Goal: Answer question/provide support: Share knowledge or assist other users

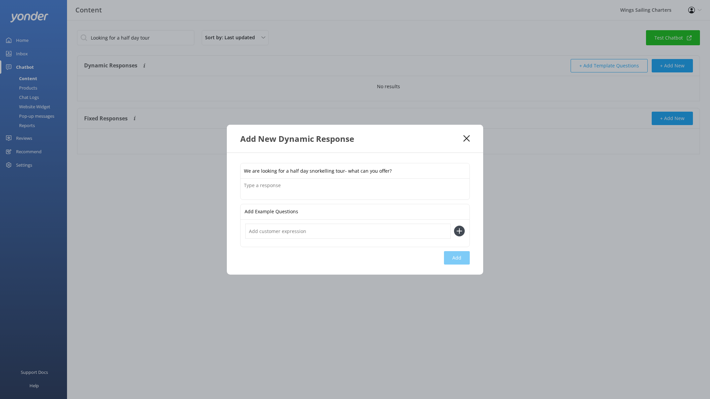
type input "We are looking for a half day snorkelling tour- what can you offer?"
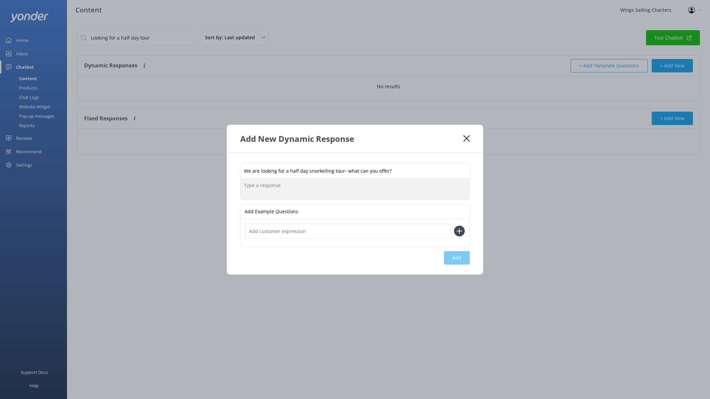
click at [255, 187] on textarea at bounding box center [355, 189] width 229 height 21
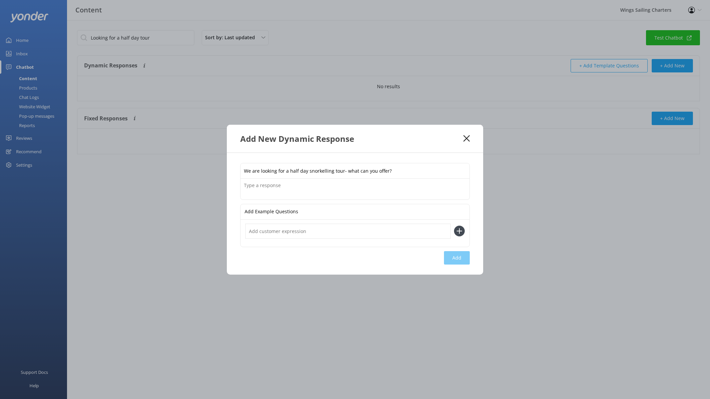
drag, startPoint x: 266, startPoint y: 212, endPoint x: 280, endPoint y: 235, distance: 27.5
click at [266, 212] on p "Add Example Questions" at bounding box center [272, 211] width 54 height 15
click at [318, 229] on input "text" at bounding box center [347, 231] width 205 height 15
click at [456, 230] on icon at bounding box center [459, 231] width 11 height 11
click at [460, 230] on icon at bounding box center [459, 231] width 11 height 11
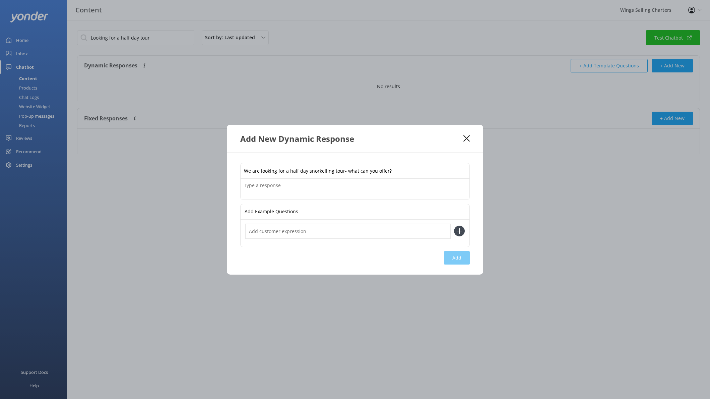
click at [322, 212] on div "Add Example Questions" at bounding box center [355, 211] width 229 height 15
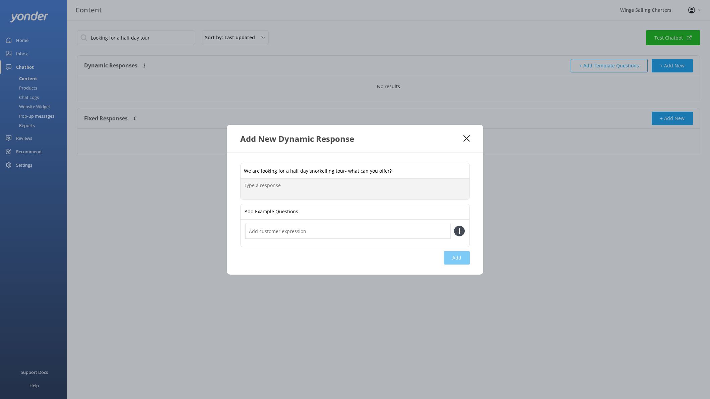
click at [243, 190] on textarea at bounding box center [355, 189] width 229 height 21
click at [344, 186] on textarea "We have our Whitsunday Island Sail SUP & SNorkel tour which is a 6 hour tour" at bounding box center [355, 189] width 229 height 21
click at [417, 184] on textarea "We have our Whitsunday Island Sail SUP & Snorkel tour which is a 6 hour tour" at bounding box center [355, 189] width 229 height 21
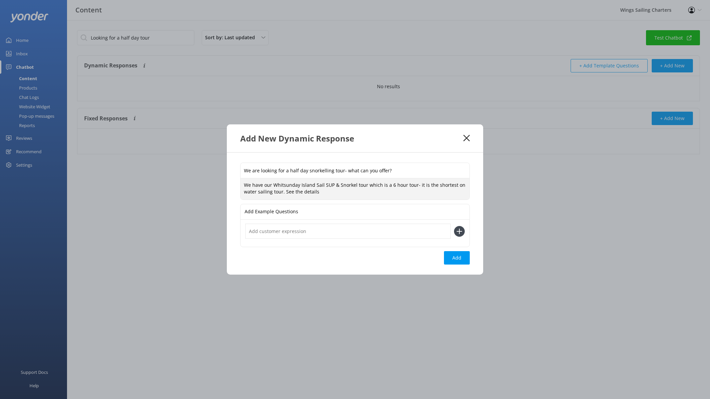
click at [282, 192] on textarea "We have our Whitsunday Island Sail SUP & Snorkel tour which is a 6 hour tour- i…" at bounding box center [355, 188] width 229 height 21
click at [321, 193] on textarea "We have our Whitsunday Island Sail SUP & Snorkel tour which is a 6 hour tour- i…" at bounding box center [355, 188] width 229 height 21
paste textarea "[URL][DOMAIN_NAME]"
click at [329, 188] on textarea "We have our Whitsunday Island Sail SUP & Snorkel tour which is a 6 hour tour- i…" at bounding box center [355, 188] width 229 height 21
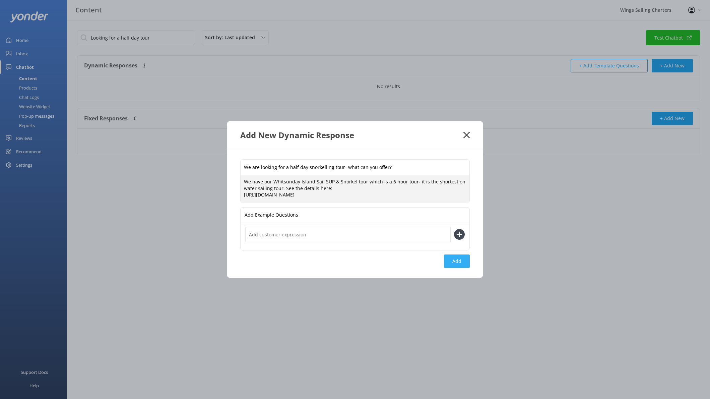
type textarea "We have our Whitsunday Island Sail SUP & Snorkel tour which is a 6 hour tour- i…"
click at [461, 261] on button "Add" at bounding box center [457, 260] width 26 height 13
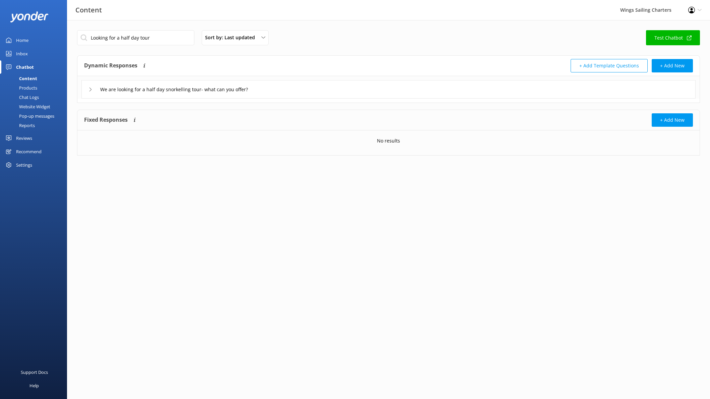
click at [672, 37] on link "Test Chatbot" at bounding box center [673, 37] width 54 height 15
click at [27, 77] on div "Content" at bounding box center [20, 78] width 33 height 9
click at [25, 95] on div "Chat Logs" at bounding box center [21, 97] width 35 height 9
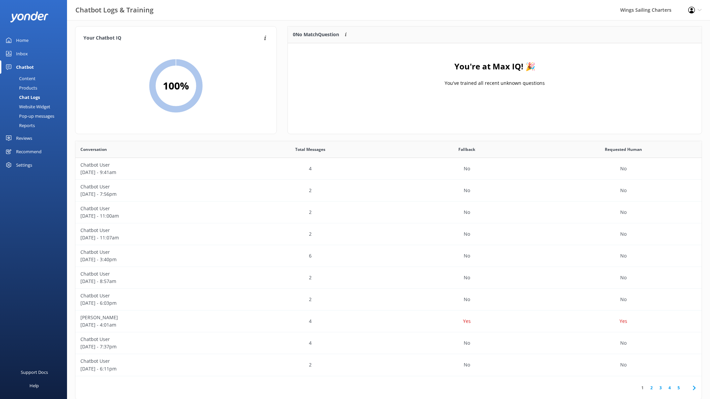
scroll to position [6, 0]
click at [26, 67] on div "Chatbot" at bounding box center [25, 66] width 18 height 13
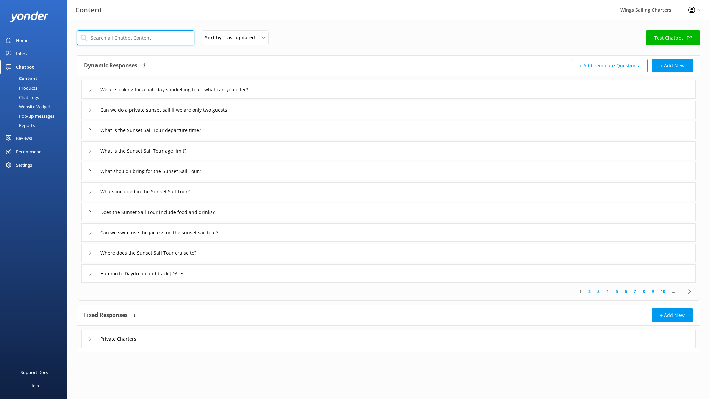
click at [123, 40] on input "text" at bounding box center [135, 37] width 117 height 15
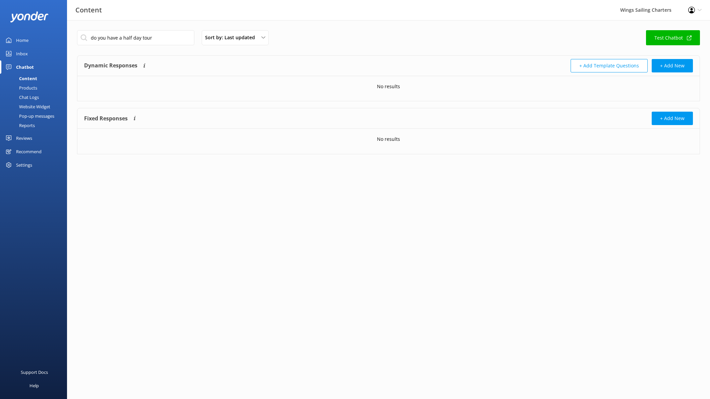
drag, startPoint x: 145, startPoint y: 91, endPoint x: 152, endPoint y: 90, distance: 6.2
click at [146, 91] on div "No results" at bounding box center [388, 86] width 622 height 21
click at [162, 37] on input "do you have a half day tour" at bounding box center [135, 37] width 117 height 15
type input "do you have a half day tour?"
click at [23, 74] on div "Content" at bounding box center [20, 78] width 33 height 9
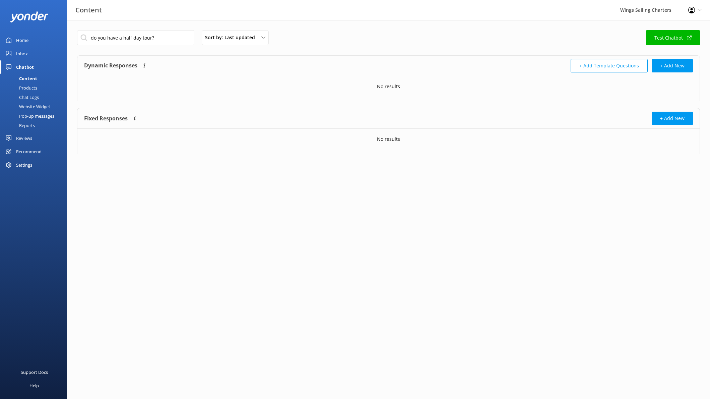
click at [26, 78] on div "Content" at bounding box center [20, 78] width 33 height 9
click at [34, 87] on div "Products" at bounding box center [20, 87] width 33 height 9
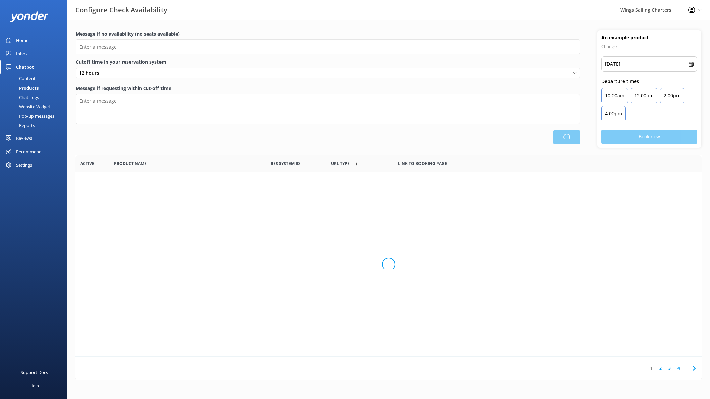
scroll to position [201, 627]
type input "There are no seats available, please check an alternative day"
type textarea "Our online booking system closes 1 hour prior to departure. Please contact us t…"
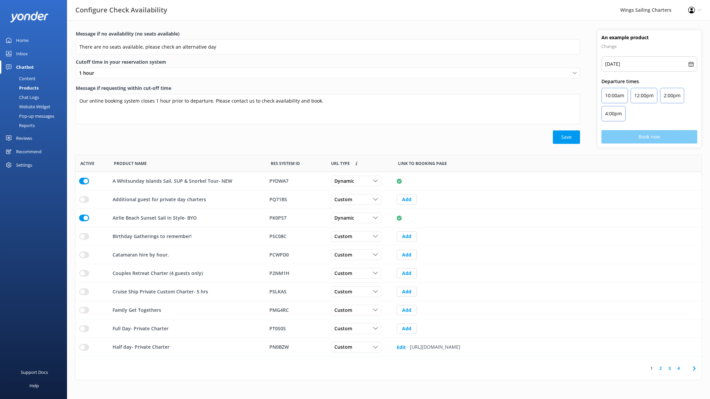
click at [31, 96] on div "Chat Logs" at bounding box center [21, 97] width 35 height 9
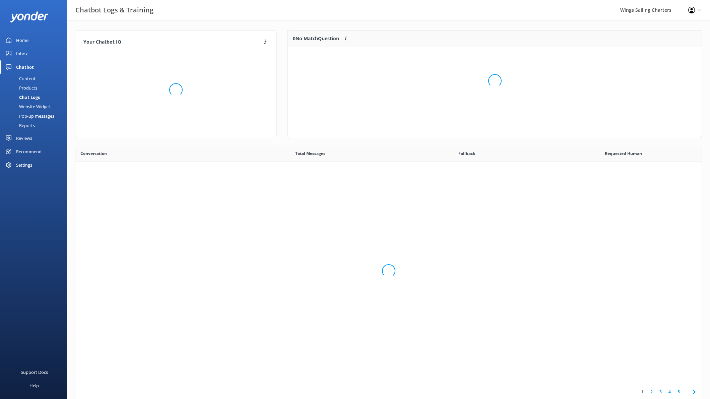
scroll to position [235, 627]
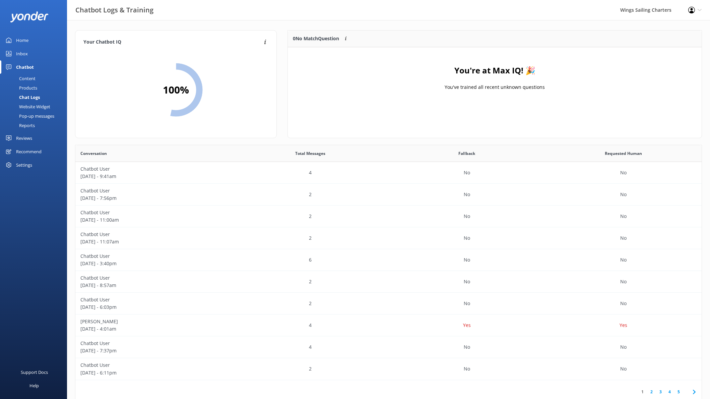
click at [29, 104] on div "Website Widget" at bounding box center [27, 106] width 46 height 9
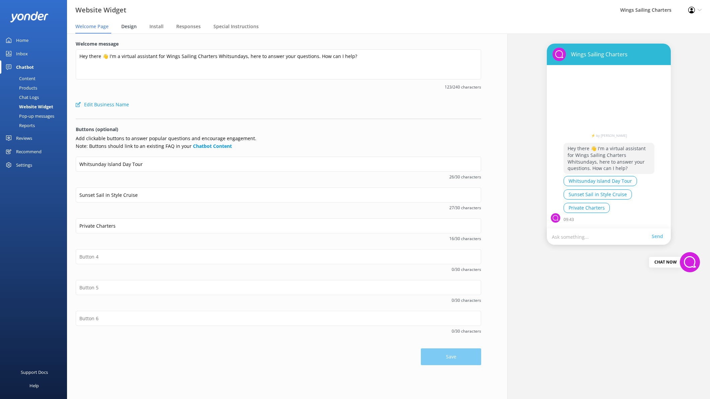
click at [125, 26] on span "Design" at bounding box center [128, 26] width 15 height 7
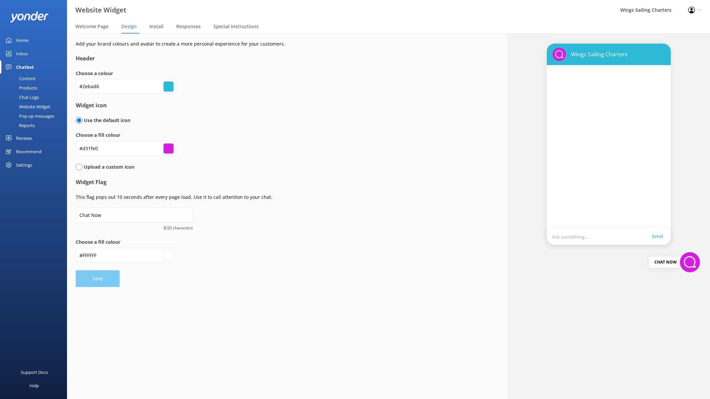
click at [33, 114] on div "Pop-up messages" at bounding box center [29, 115] width 50 height 9
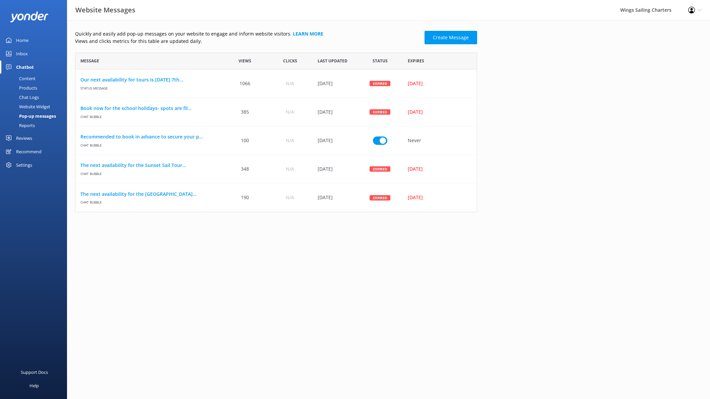
scroll to position [160, 402]
click at [27, 124] on div "Reports" at bounding box center [19, 125] width 31 height 9
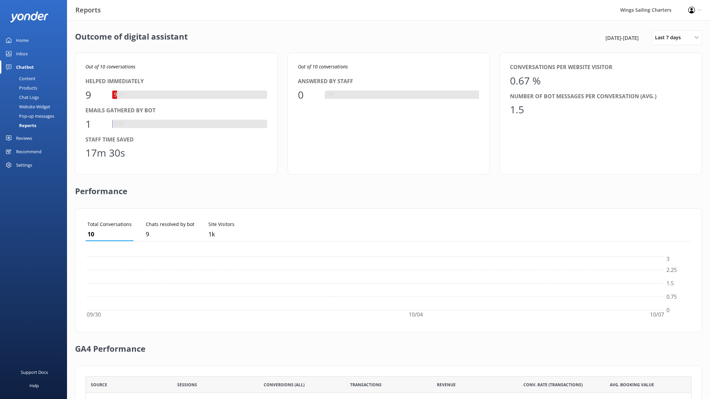
scroll to position [67, 606]
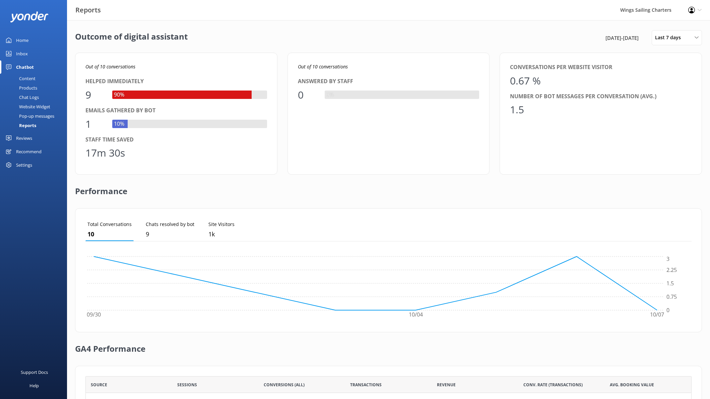
click at [26, 137] on div "Reviews" at bounding box center [24, 137] width 16 height 13
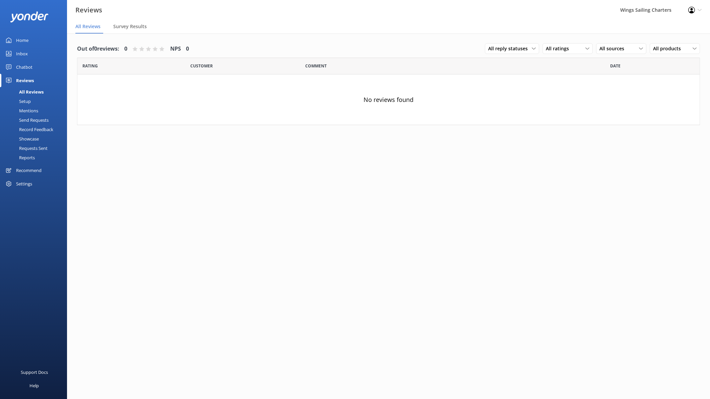
click at [24, 53] on div "Inbox" at bounding box center [22, 53] width 12 height 13
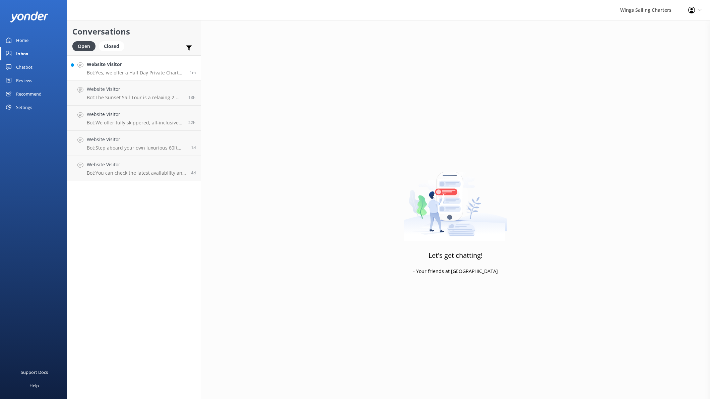
click at [155, 70] on p "Bot: Yes, we offer a Half Day Private Charter, which is a 6-hour private sailin…" at bounding box center [136, 73] width 98 height 6
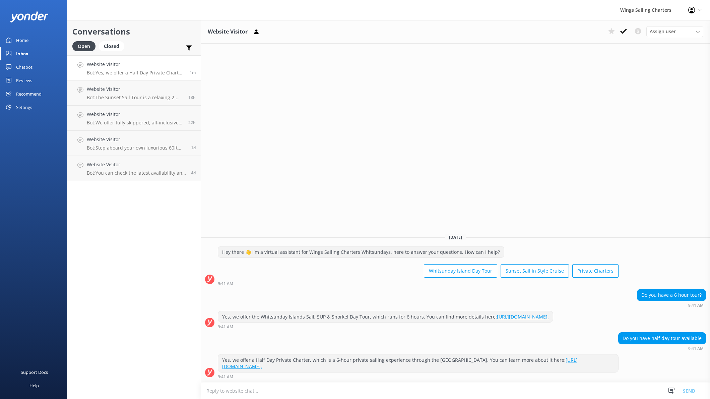
click at [23, 41] on div "Home" at bounding box center [22, 40] width 12 height 13
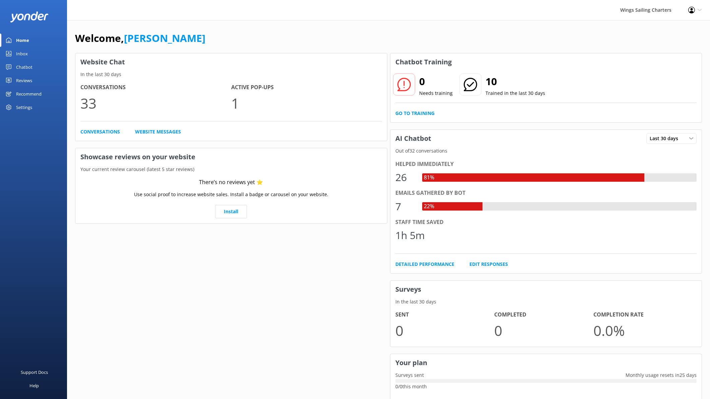
click at [21, 66] on div "Chatbot" at bounding box center [24, 66] width 16 height 13
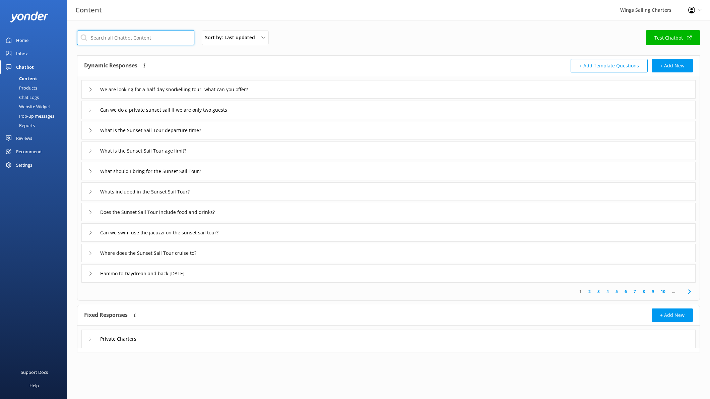
click at [158, 37] on input "text" at bounding box center [135, 37] width 117 height 15
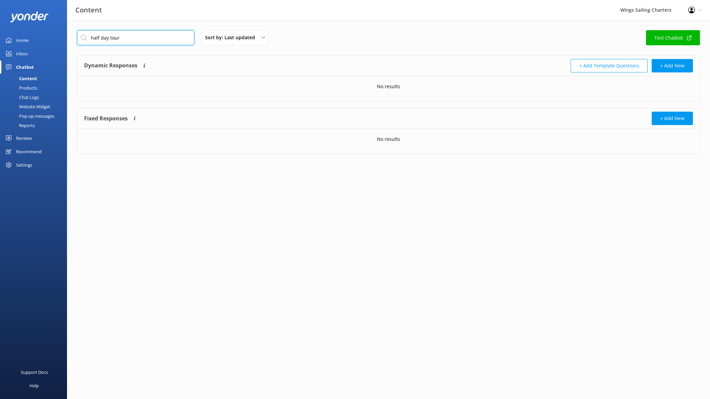
type input "half day tour"
drag, startPoint x: 121, startPoint y: 39, endPoint x: 89, endPoint y: 38, distance: 31.9
click at [89, 38] on input "half day tour" at bounding box center [135, 37] width 117 height 15
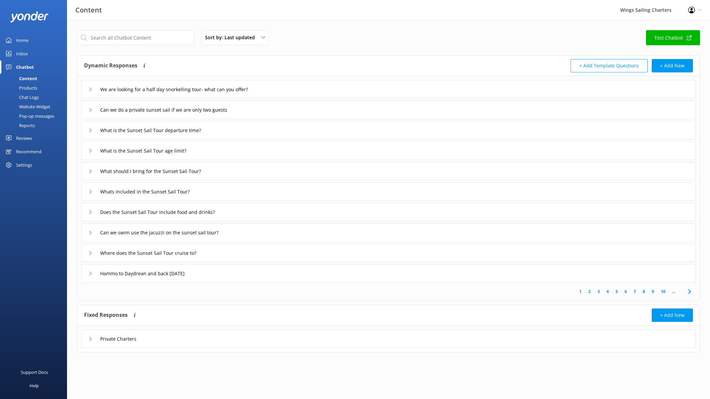
click at [91, 90] on use at bounding box center [91, 89] width 2 height 4
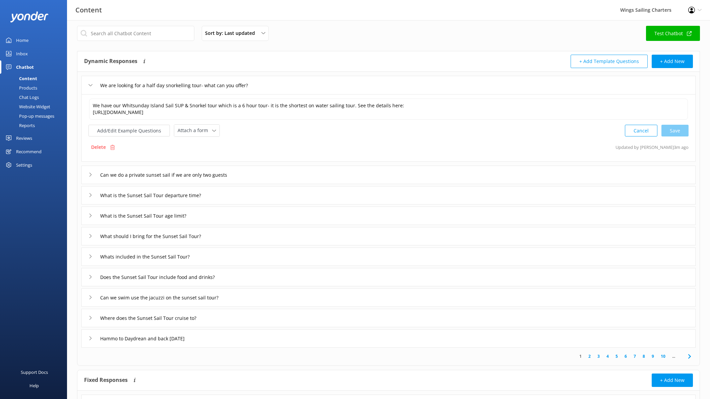
scroll to position [5, 0]
click at [251, 105] on textarea "We have our Whitsunday Island Sail SUP & Snorkel tour which is a 6 hour tour- i…" at bounding box center [388, 108] width 599 height 21
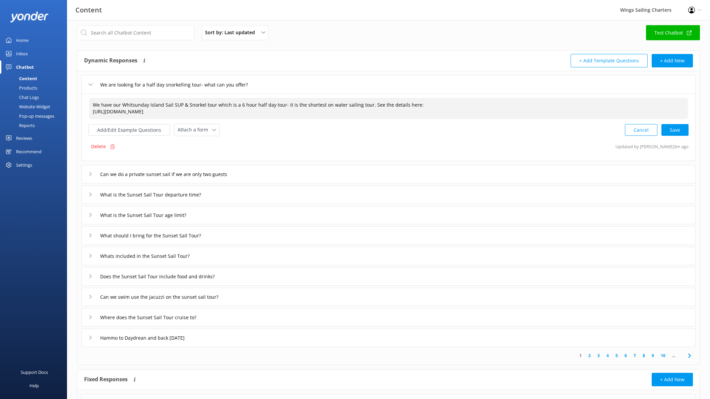
click at [364, 106] on textarea "We have our Whitsunday Island Sail SUP & Snorkel tour which is a 6 hour half da…" at bounding box center [388, 108] width 599 height 21
click at [354, 105] on textarea "We have our Whitsunday Island Sail SUP & Snorkel tour which is a 6 hour half da…" at bounding box center [388, 108] width 599 height 21
click at [678, 128] on div "Cancel Save" at bounding box center [657, 129] width 64 height 12
type textarea "We have our Whitsunday Island Sail SUP & Snorkel tour which is a 6 hour half da…"
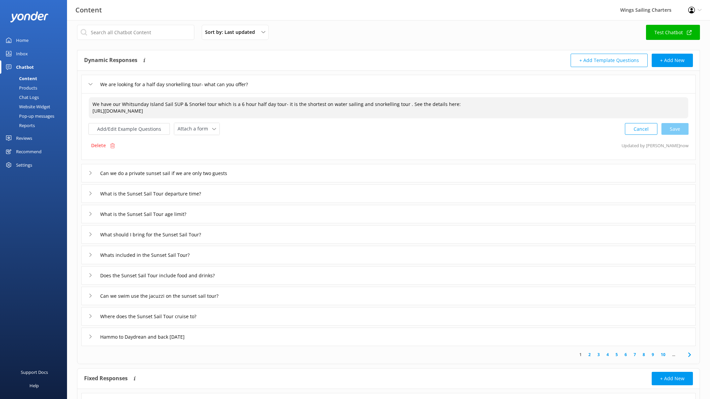
click at [91, 83] on icon at bounding box center [90, 84] width 4 height 4
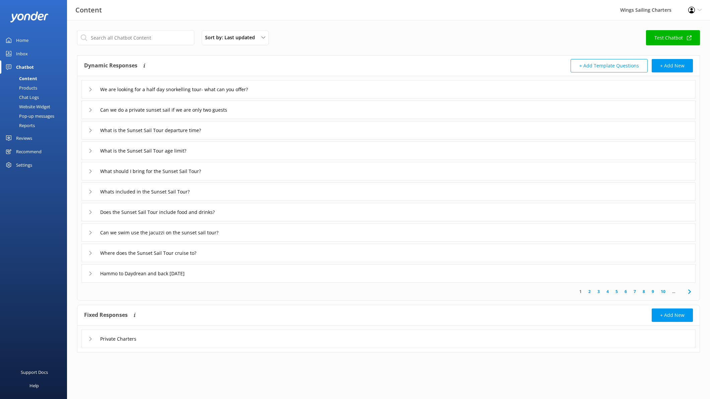
click at [676, 37] on link "Test Chatbot" at bounding box center [673, 37] width 54 height 15
click at [265, 87] on input "We are looking for a half day snorkelling tour- what can you offer?" at bounding box center [191, 89] width 188 height 10
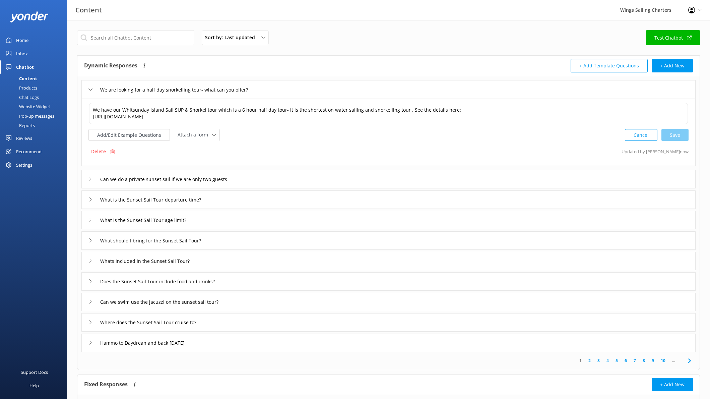
click at [90, 87] on div "We are looking for a half day snorkelling tour- what can you offer?" at bounding box center [182, 89] width 188 height 11
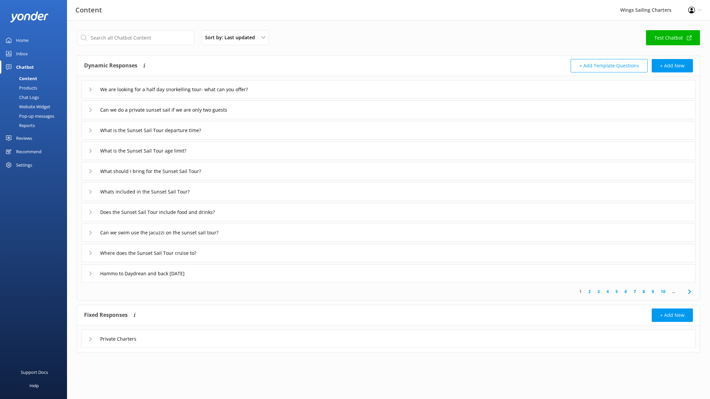
click at [91, 87] on icon at bounding box center [90, 89] width 4 height 4
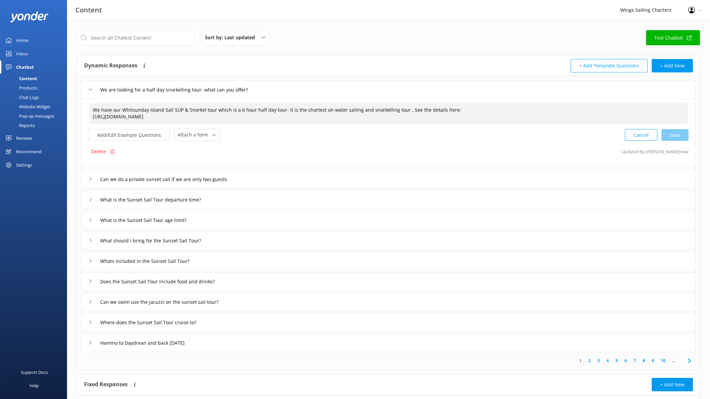
click at [266, 117] on textarea "We have our Whitsunday Island Sail SUP & Snorkel tour which is a 6 hour half da…" at bounding box center [388, 113] width 599 height 21
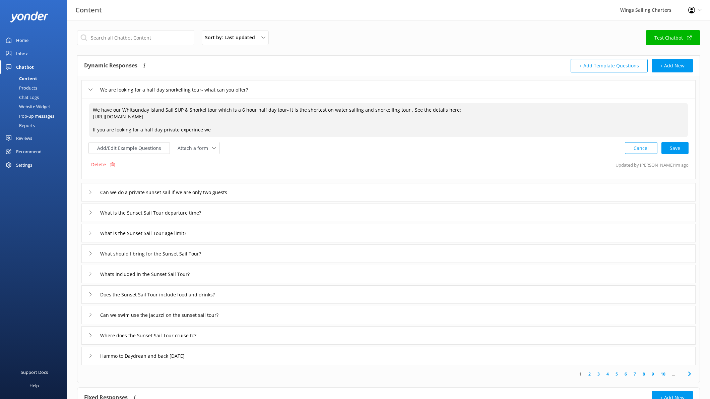
drag, startPoint x: 176, startPoint y: 131, endPoint x: 181, endPoint y: 131, distance: 5.1
click at [176, 131] on textarea "We have our Whitsunday Island Sail SUP & Snorkel tour which is a 6 hour half da…" at bounding box center [388, 120] width 599 height 34
click at [209, 130] on textarea "We have our Whitsunday Island Sail SUP & Snorkel tour which is a 6 hour half da…" at bounding box center [388, 120] width 599 height 34
click at [236, 130] on textarea "We have our Whitsunday Island Sail SUP & Snorkel tour which is a 6 hour half da…" at bounding box center [388, 120] width 599 height 34
click at [176, 132] on textarea "We have our Whitsunday Island Sail SUP & Snorkel tour which is a 6 hour half da…" at bounding box center [388, 120] width 599 height 34
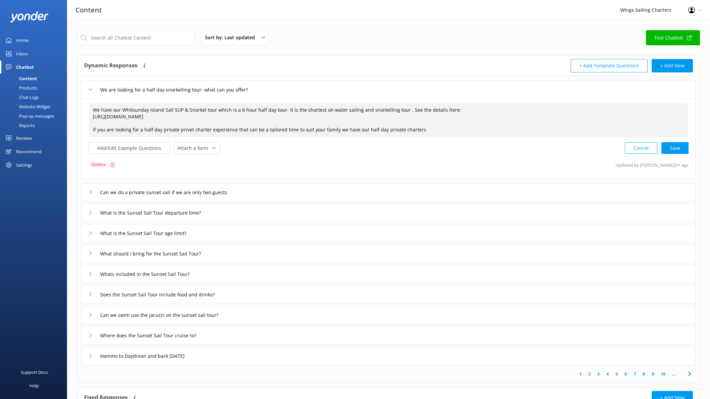
click at [207, 130] on textarea "We have our Whitsunday Island Sail SUP & Snorkel tour which is a 6 hour half da…" at bounding box center [388, 120] width 599 height 34
drag, startPoint x: 400, startPoint y: 131, endPoint x: 220, endPoint y: 128, distance: 180.0
click at [220, 128] on textarea "We have our Whitsunday Island Sail SUP & Snorkel tour which is a 6 hour half da…" at bounding box center [388, 120] width 599 height 34
paste textarea "[URL][DOMAIN_NAME]"
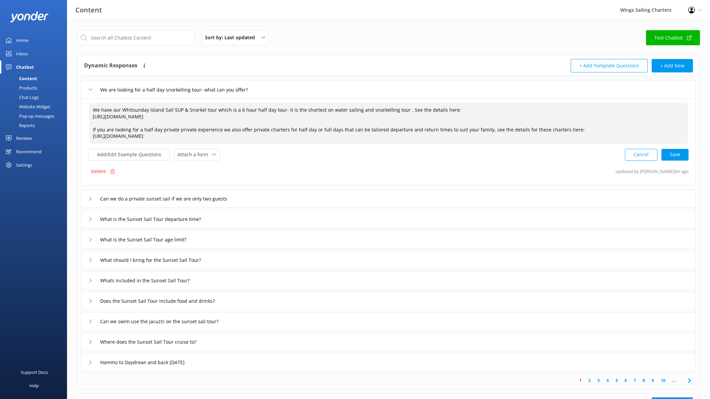
click at [680, 156] on div "Cancel Save" at bounding box center [657, 155] width 64 height 12
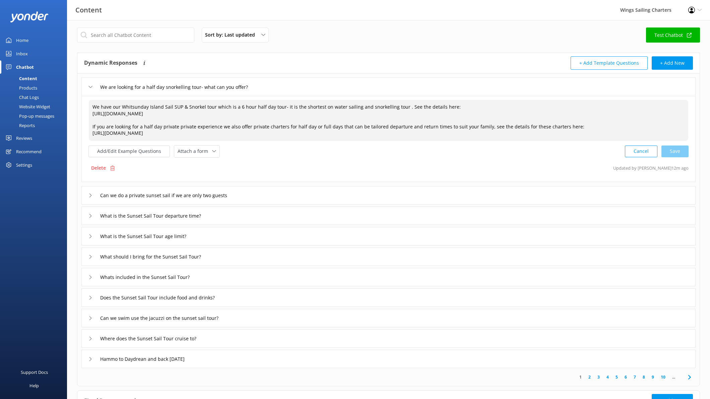
scroll to position [1, 0]
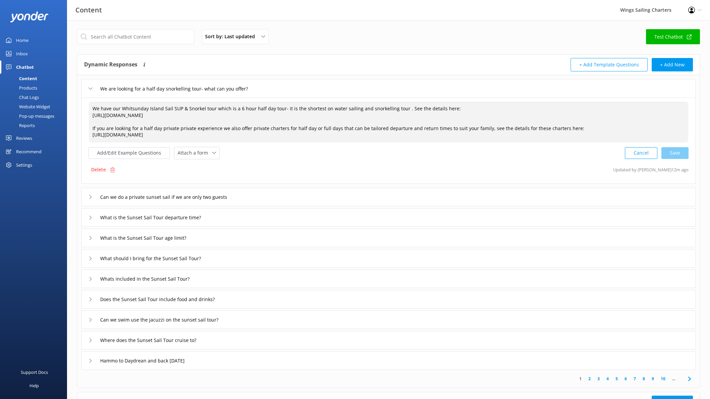
click at [672, 154] on div "Cancel Save" at bounding box center [657, 153] width 64 height 12
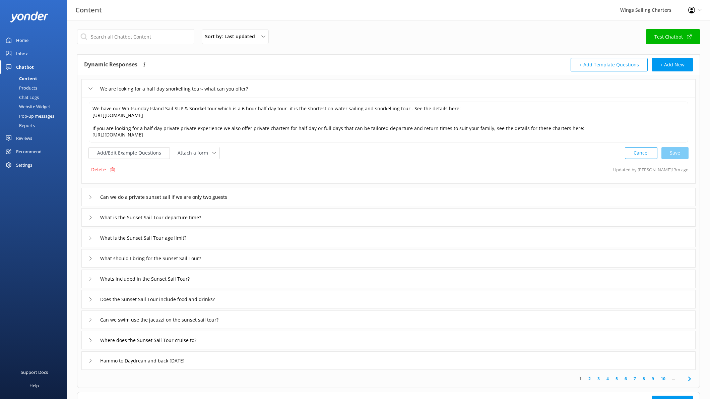
click at [377, 66] on div "Dynamic Responses The chatbot will generate a response based on the content inf…" at bounding box center [236, 64] width 305 height 13
click at [400, 110] on textarea "We have our Whitsunday Island Sail SUP & Snorkel tour which is a 6 hour half da…" at bounding box center [389, 122] width 600 height 41
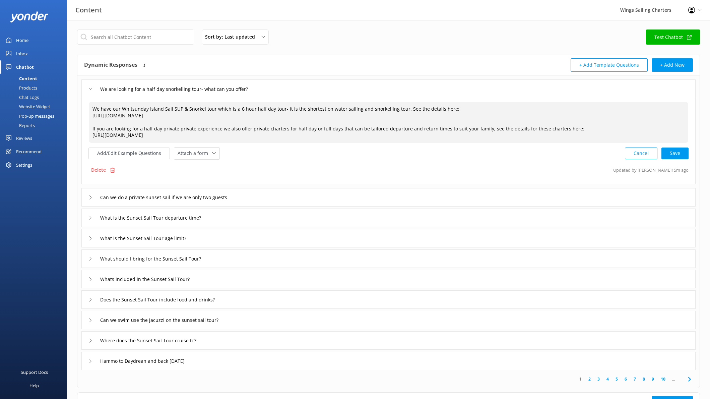
click at [673, 155] on div "Cancel Save" at bounding box center [657, 153] width 64 height 12
type textarea "We have our Whitsunday Island Sail SUP & Snorkel tour which is a 6 hour half da…"
click at [21, 38] on div "Home" at bounding box center [22, 40] width 12 height 13
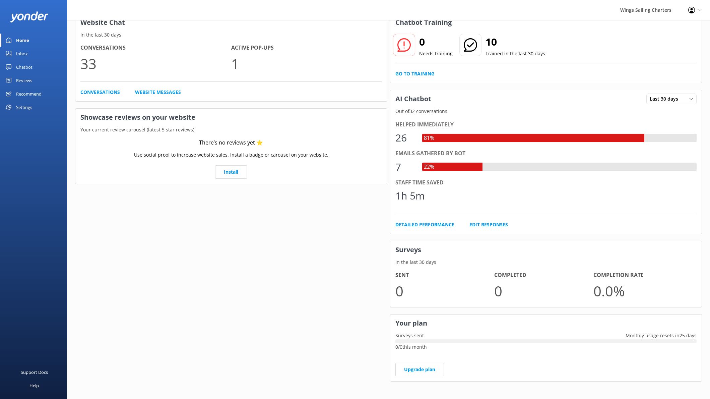
scroll to position [42, 0]
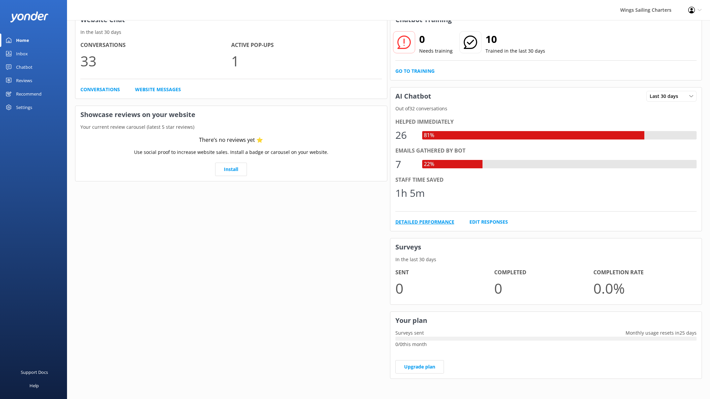
click at [414, 222] on link "Detailed Performance" at bounding box center [425, 221] width 59 height 7
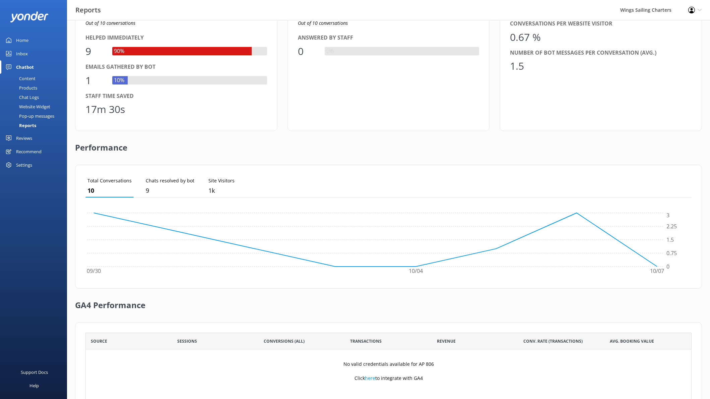
scroll to position [68, 0]
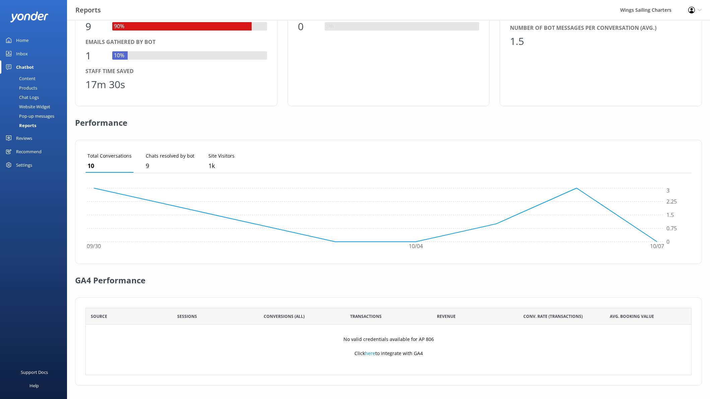
click at [107, 162] on p "10" at bounding box center [109, 166] width 44 height 10
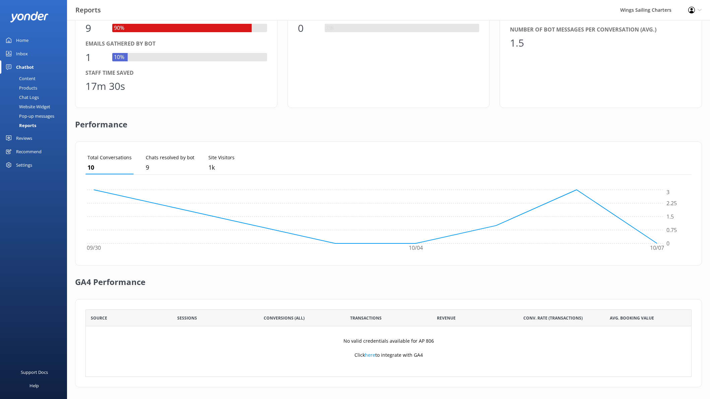
click at [24, 39] on div "Home" at bounding box center [22, 40] width 12 height 13
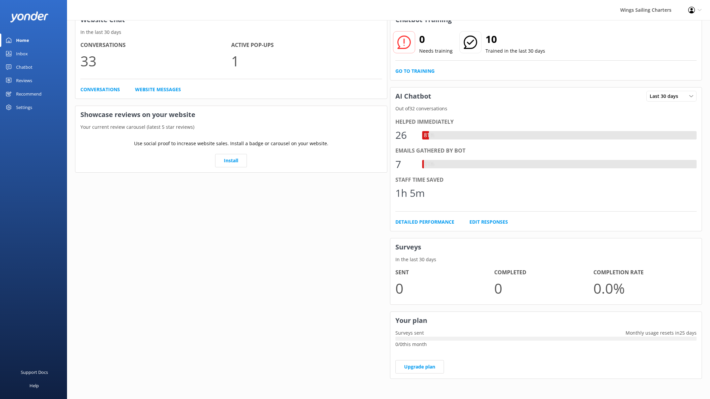
scroll to position [42, 0]
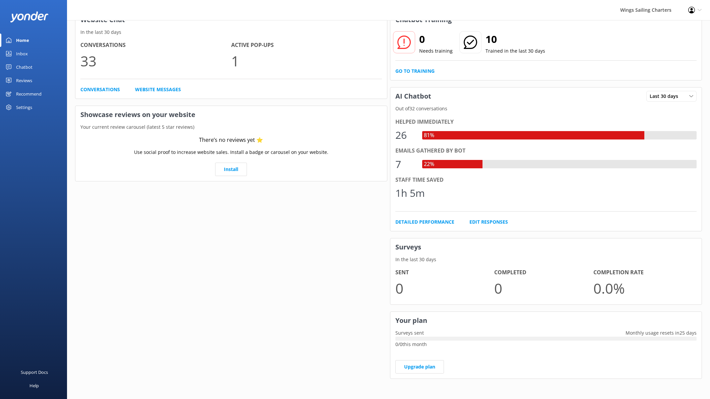
click at [21, 55] on div "Inbox" at bounding box center [22, 53] width 12 height 13
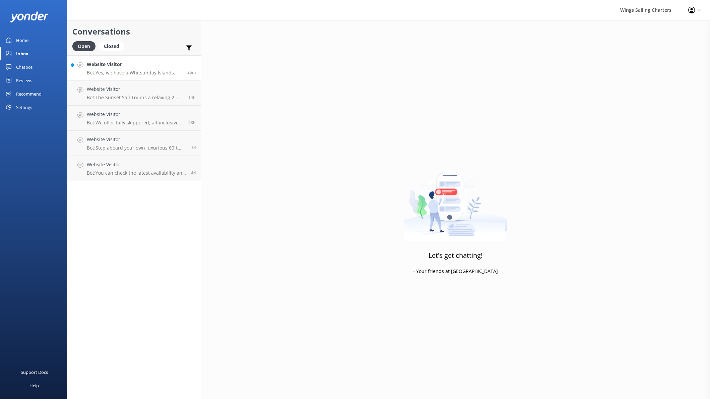
click at [142, 68] on div "Website Visitor Bot: Yes, we have a [GEOGRAPHIC_DATA] Sail, SUP & Snorkel tour,…" at bounding box center [135, 68] width 96 height 14
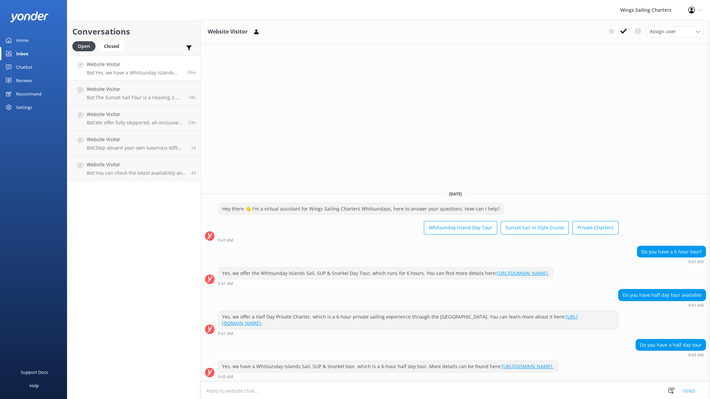
click at [25, 65] on div "Chatbot" at bounding box center [24, 66] width 16 height 13
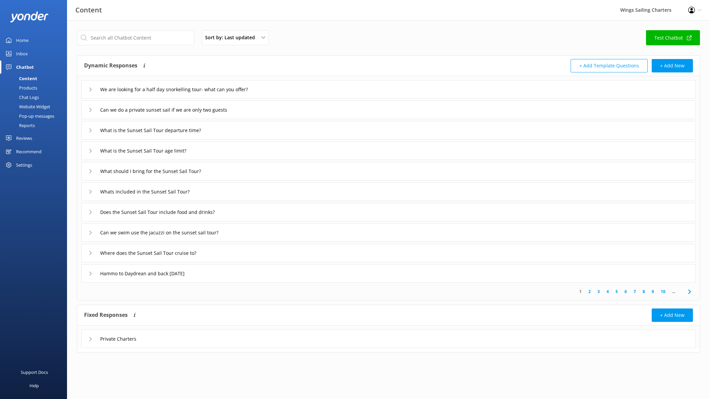
click at [24, 151] on div "Recommend" at bounding box center [28, 151] width 25 height 13
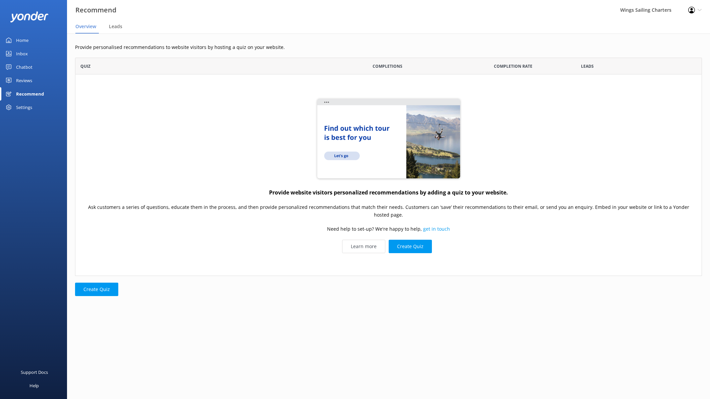
scroll to position [218, 627]
click at [21, 41] on div "Home" at bounding box center [22, 40] width 12 height 13
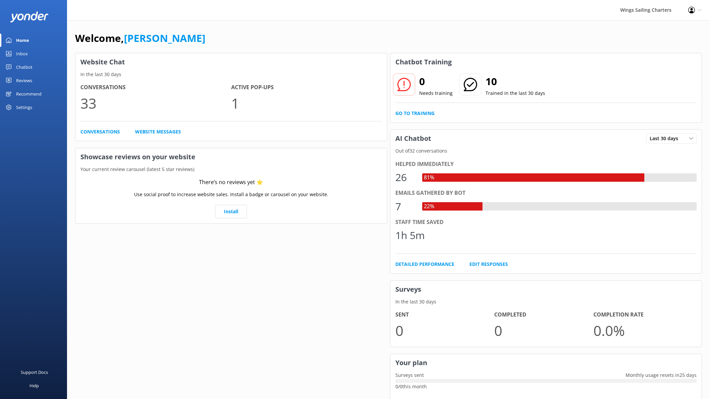
scroll to position [42, 0]
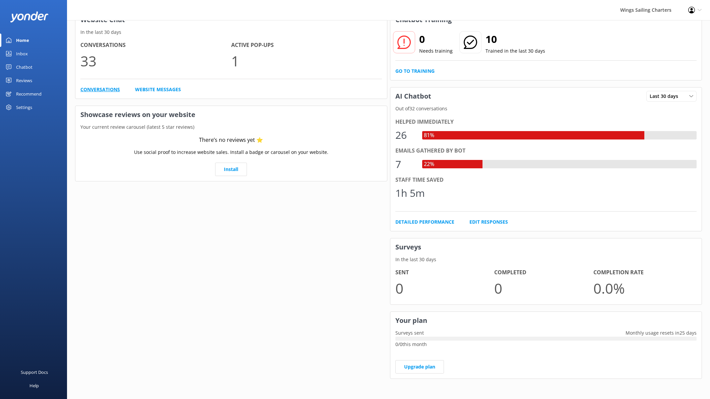
click at [103, 89] on link "Conversations" at bounding box center [100, 89] width 40 height 7
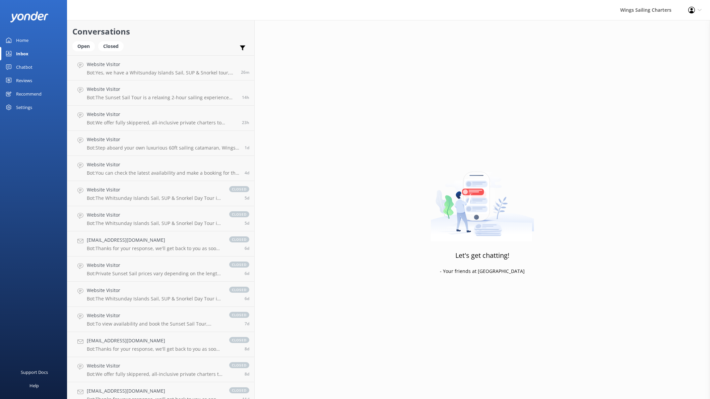
click at [25, 38] on div "Home" at bounding box center [22, 40] width 12 height 13
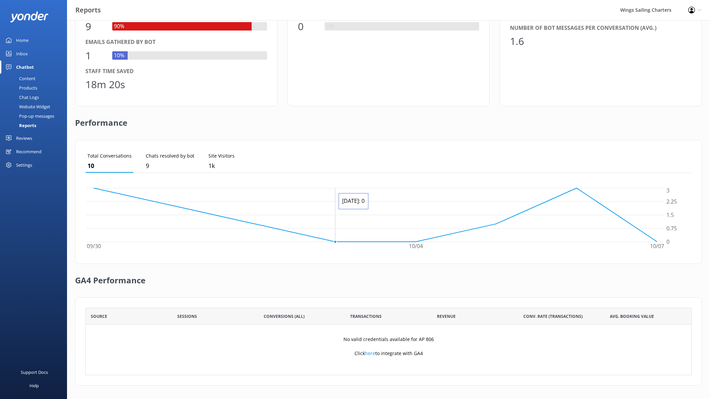
scroll to position [68, 0]
click at [370, 354] on link "here" at bounding box center [370, 353] width 10 height 6
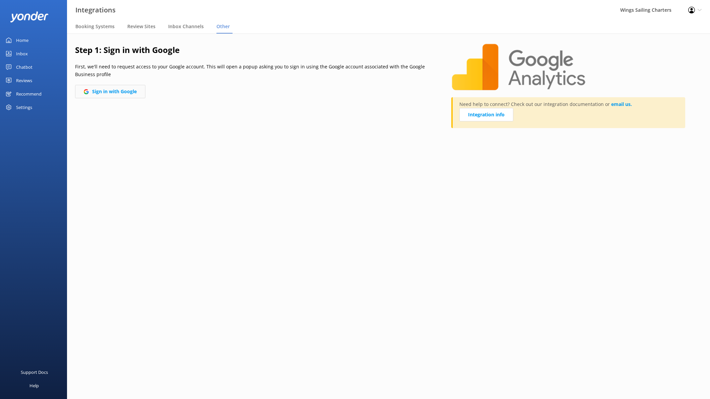
click at [113, 91] on button "Sign in with Google" at bounding box center [110, 91] width 70 height 13
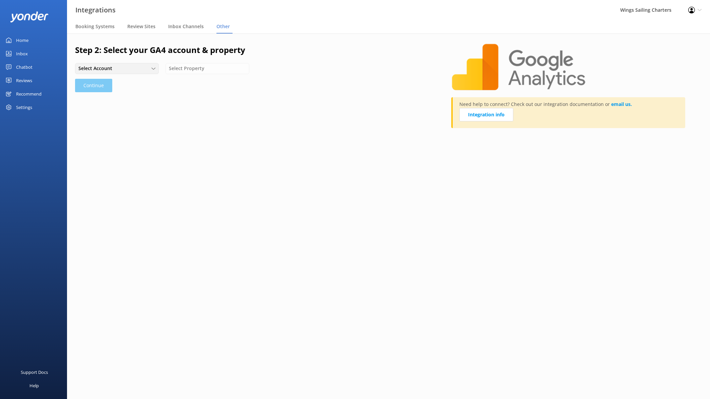
click at [156, 67] on div "Select Account" at bounding box center [117, 68] width 80 height 7
click at [140, 80] on div "Wings Sailing Charters Whitsundays" at bounding box center [114, 82] width 70 height 7
click at [256, 67] on icon at bounding box center [257, 69] width 4 height 4
click at [209, 82] on div "wings.com.au - GA4" at bounding box center [205, 82] width 44 height 7
click at [87, 85] on button "Continue" at bounding box center [93, 85] width 37 height 13
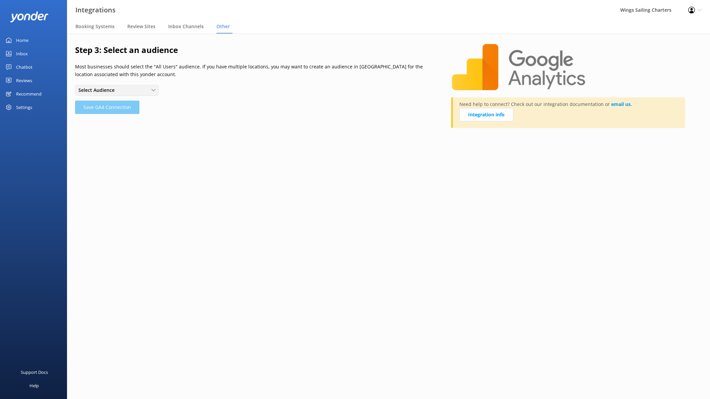
click at [156, 87] on div "Select Audience" at bounding box center [117, 89] width 80 height 7
click at [109, 103] on link "All Users" at bounding box center [116, 104] width 83 height 13
click at [105, 108] on button "Save GA4 Connection" at bounding box center [107, 107] width 64 height 13
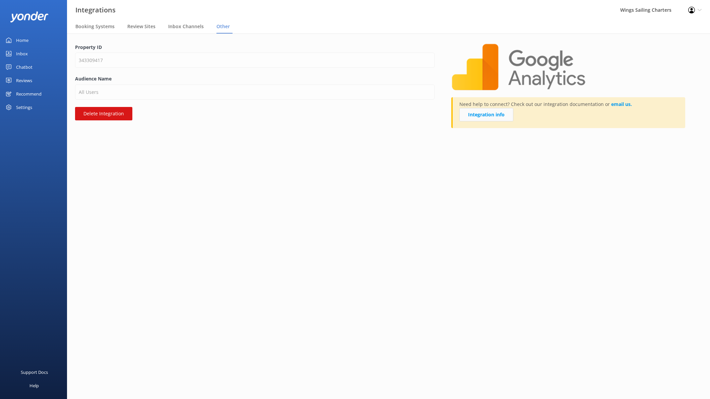
click at [489, 115] on link "Integration info" at bounding box center [487, 114] width 54 height 13
click at [619, 104] on link "email us." at bounding box center [621, 104] width 21 height 6
click at [96, 26] on span "Booking Systems" at bounding box center [94, 26] width 39 height 7
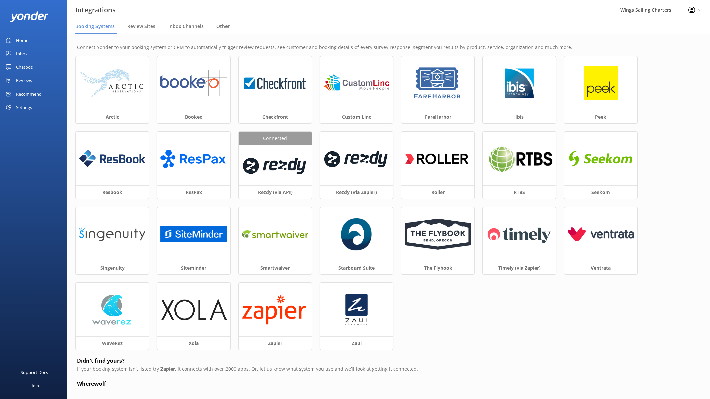
scroll to position [3, 0]
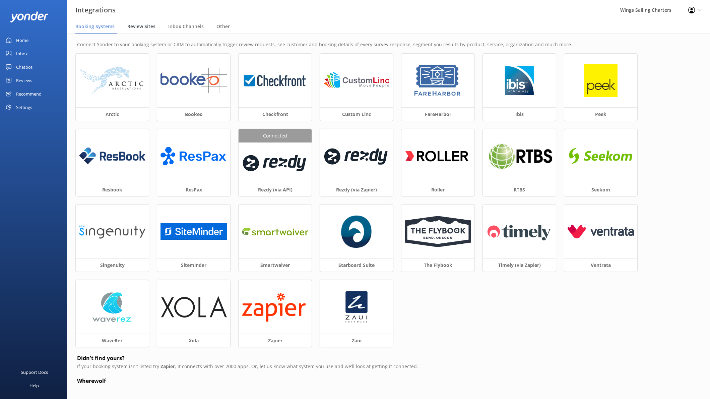
click at [141, 26] on span "Review Sites" at bounding box center [141, 26] width 28 height 7
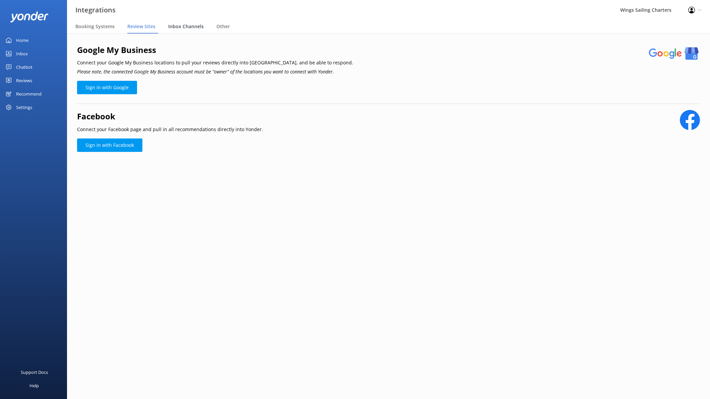
click at [189, 27] on span "Inbox Channels" at bounding box center [186, 26] width 36 height 7
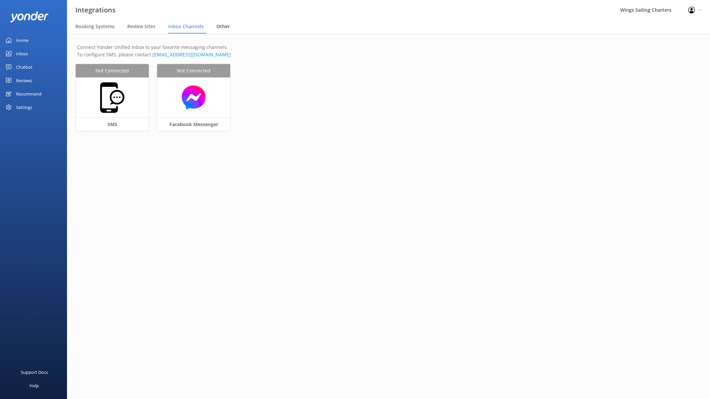
click at [217, 27] on span "Other" at bounding box center [223, 26] width 13 height 7
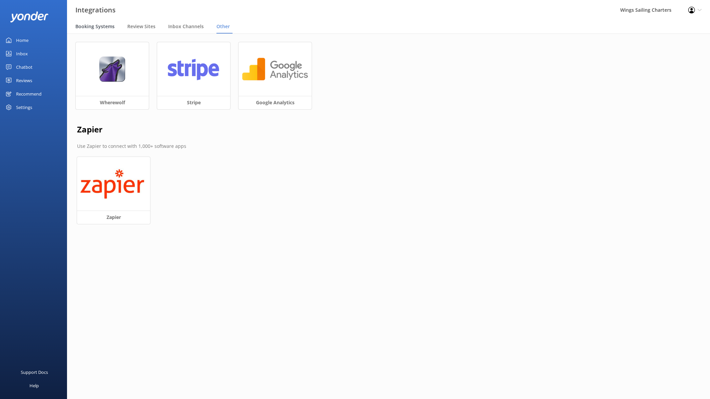
click at [98, 27] on span "Booking Systems" at bounding box center [94, 26] width 39 height 7
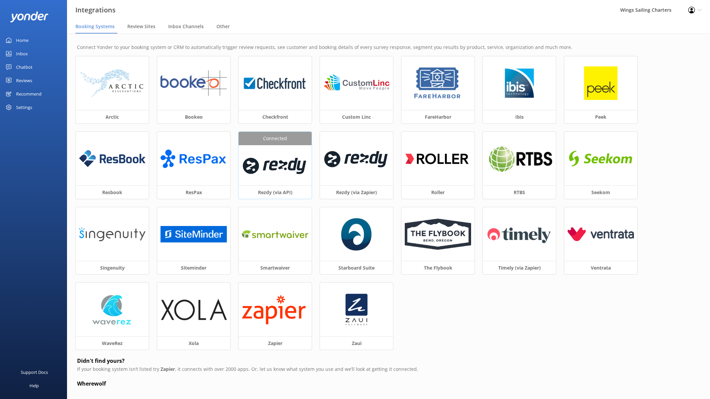
scroll to position [3, 0]
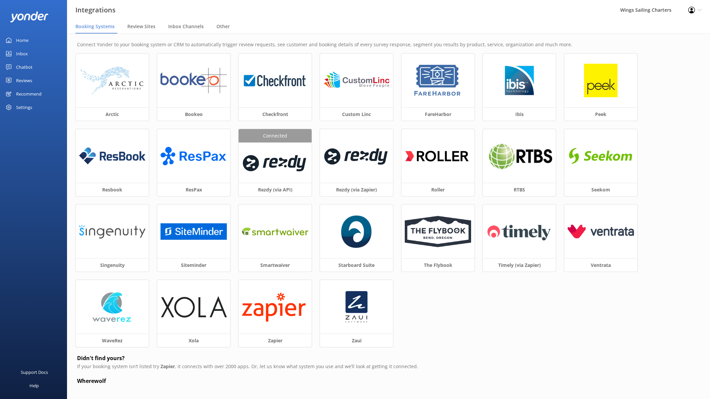
click at [23, 41] on div "Home" at bounding box center [22, 40] width 12 height 13
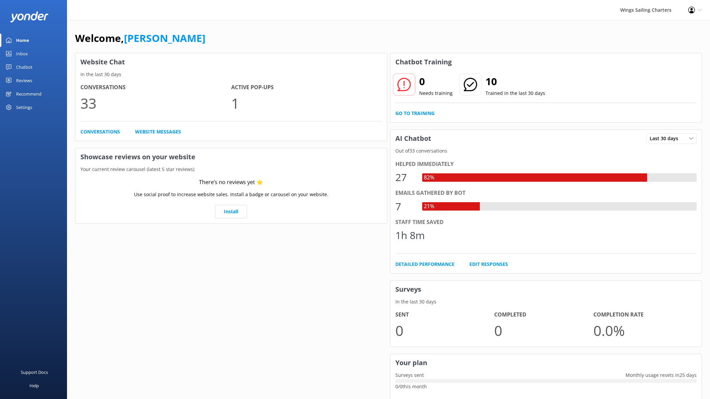
click at [24, 67] on div "Chatbot" at bounding box center [24, 66] width 16 height 13
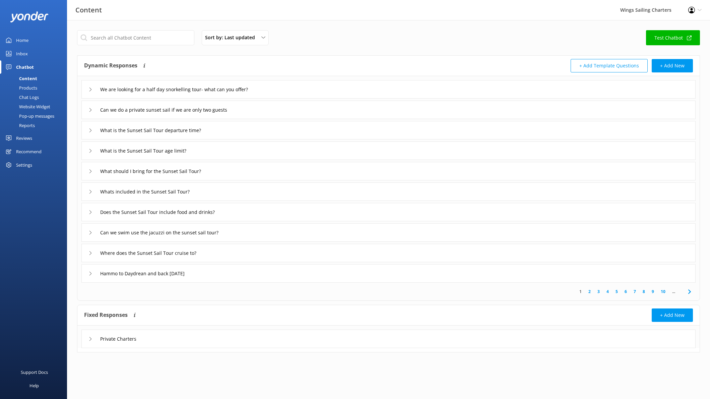
click at [22, 126] on div "Reports" at bounding box center [19, 125] width 31 height 9
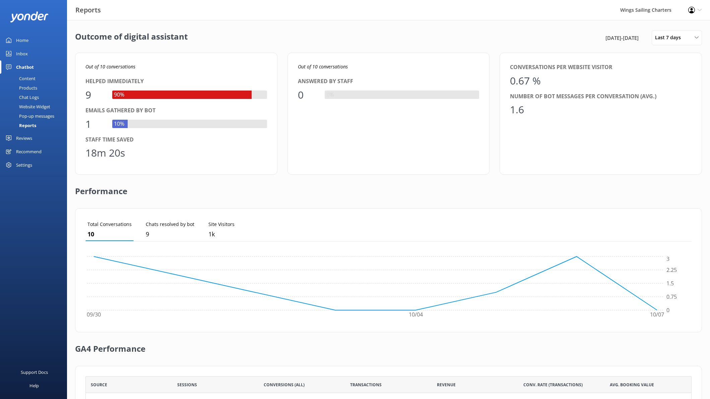
click at [22, 39] on div "Home" at bounding box center [22, 40] width 12 height 13
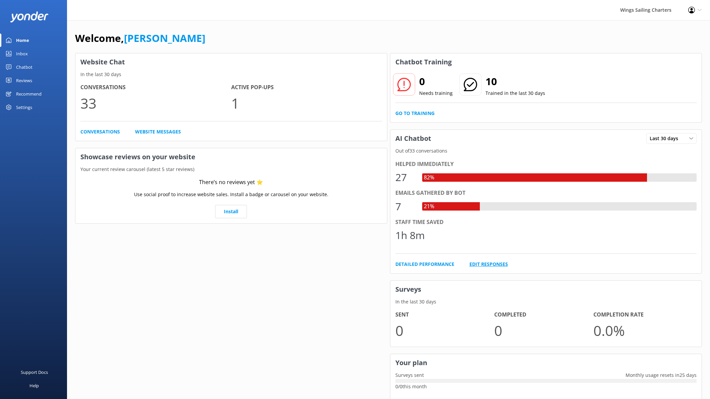
click at [490, 263] on link "Edit Responses" at bounding box center [489, 263] width 39 height 7
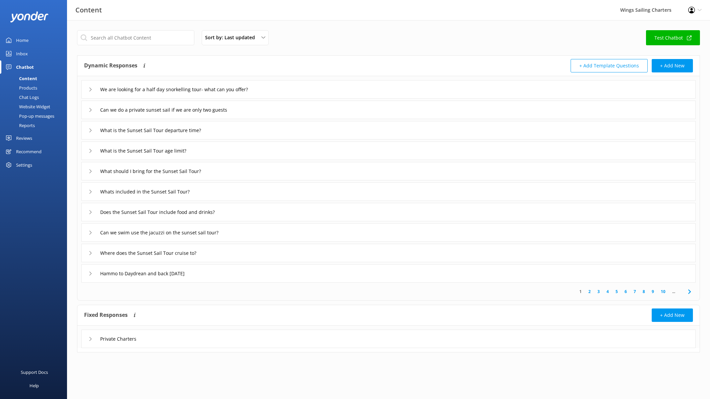
click at [701, 9] on icon at bounding box center [700, 10] width 4 height 4
click at [672, 44] on link "Logout" at bounding box center [677, 46] width 67 height 17
